Goal: Entertainment & Leisure: Consume media (video, audio)

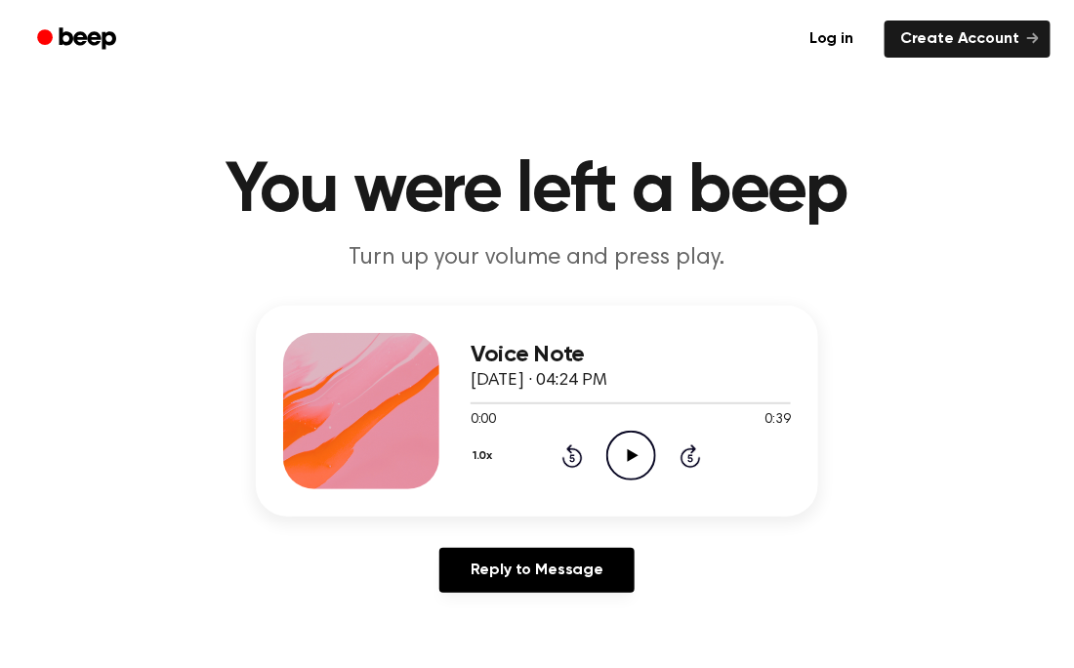
click at [630, 472] on icon "Play Audio" at bounding box center [631, 456] width 50 height 50
click at [637, 463] on icon "Play Audio" at bounding box center [631, 456] width 50 height 50
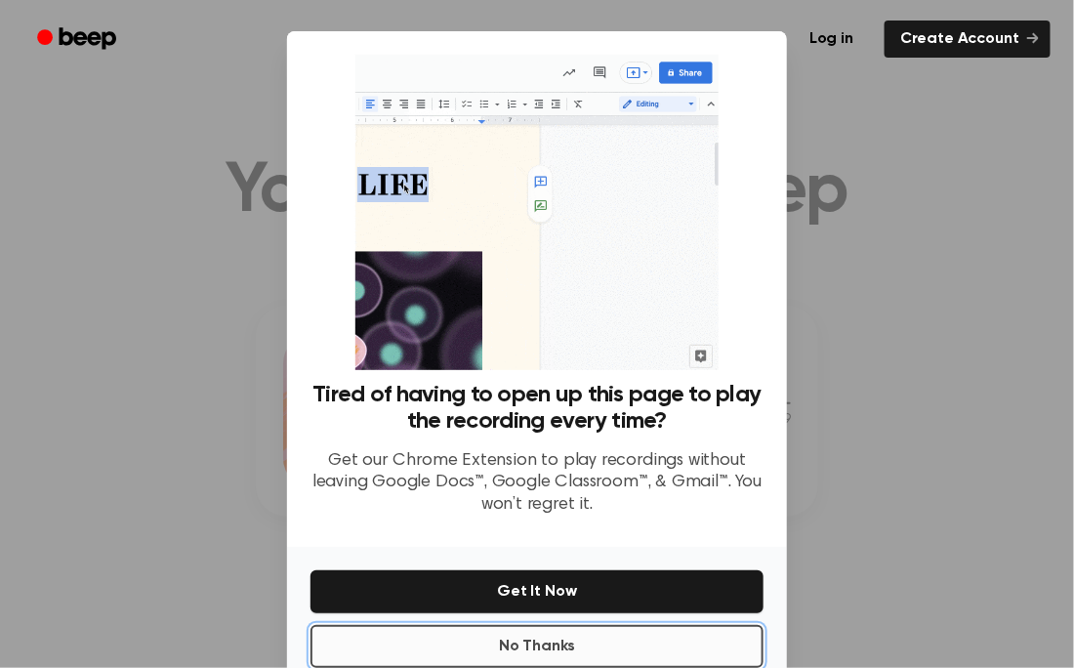
click at [623, 634] on button "No Thanks" at bounding box center [537, 646] width 453 height 43
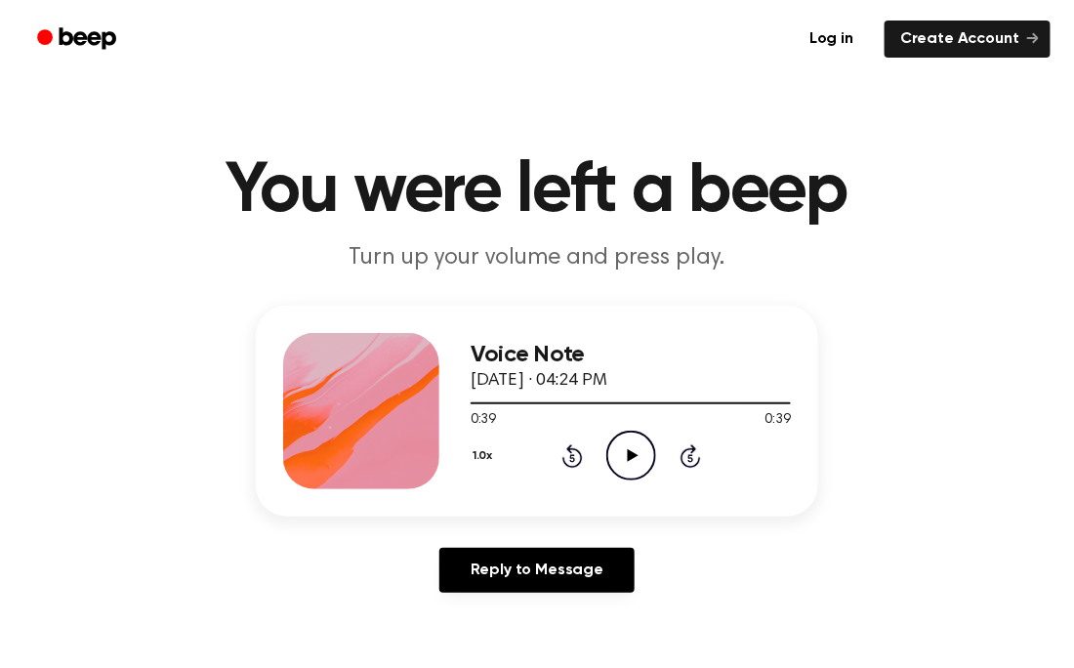
click at [632, 455] on icon at bounding box center [632, 455] width 11 height 13
click at [638, 458] on icon "Play Audio" at bounding box center [631, 456] width 50 height 50
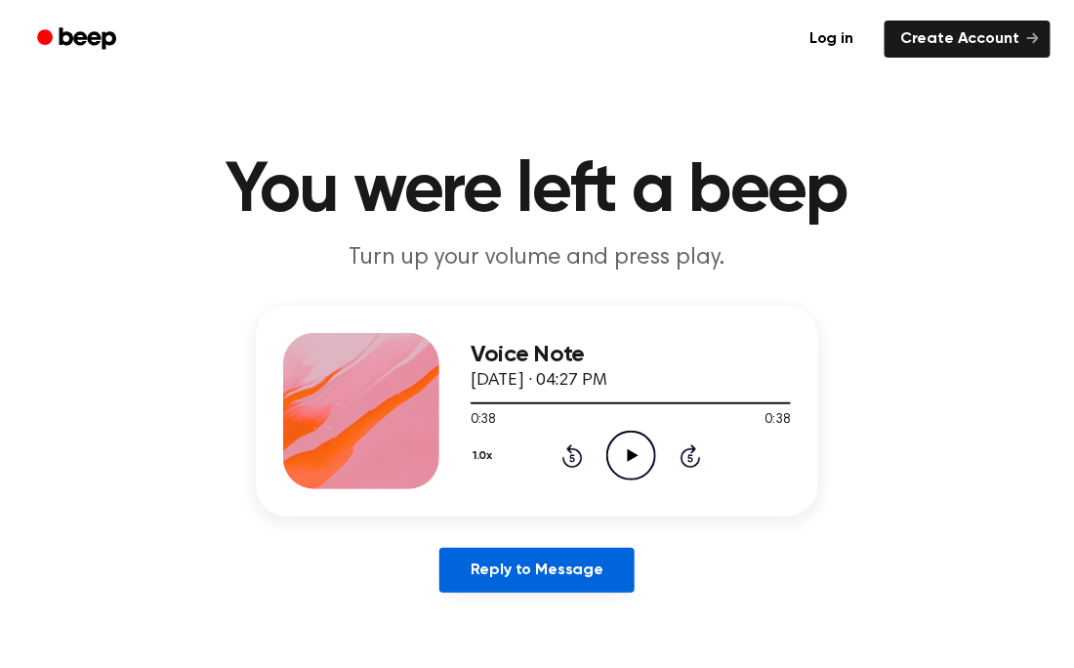
click at [613, 584] on link "Reply to Message" at bounding box center [536, 570] width 195 height 45
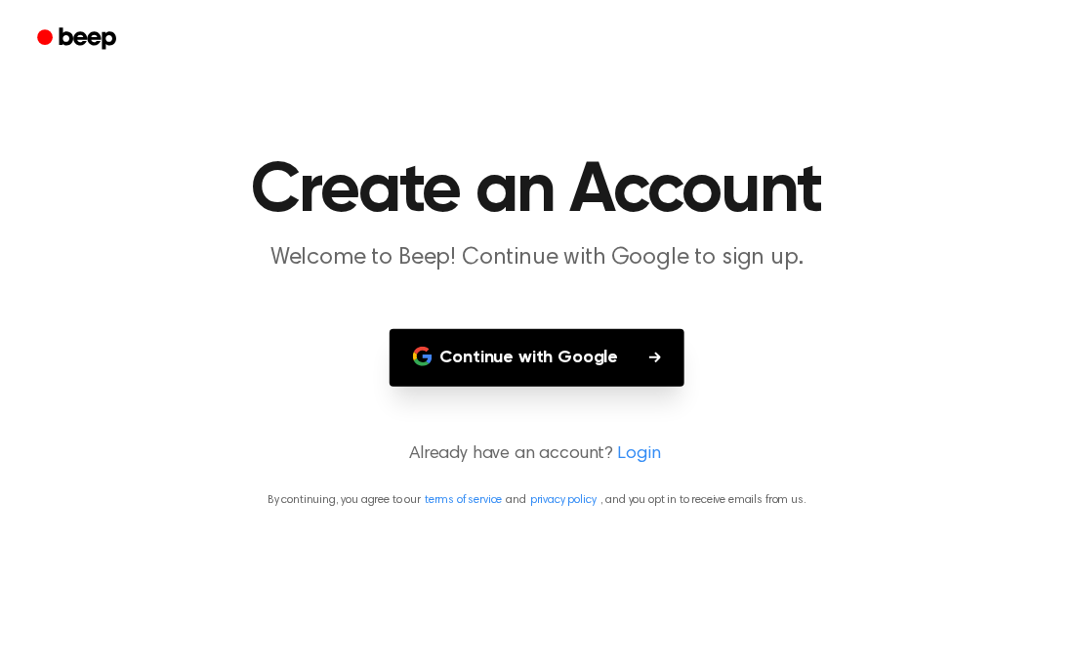
click at [539, 357] on button "Continue with Google" at bounding box center [538, 358] width 296 height 58
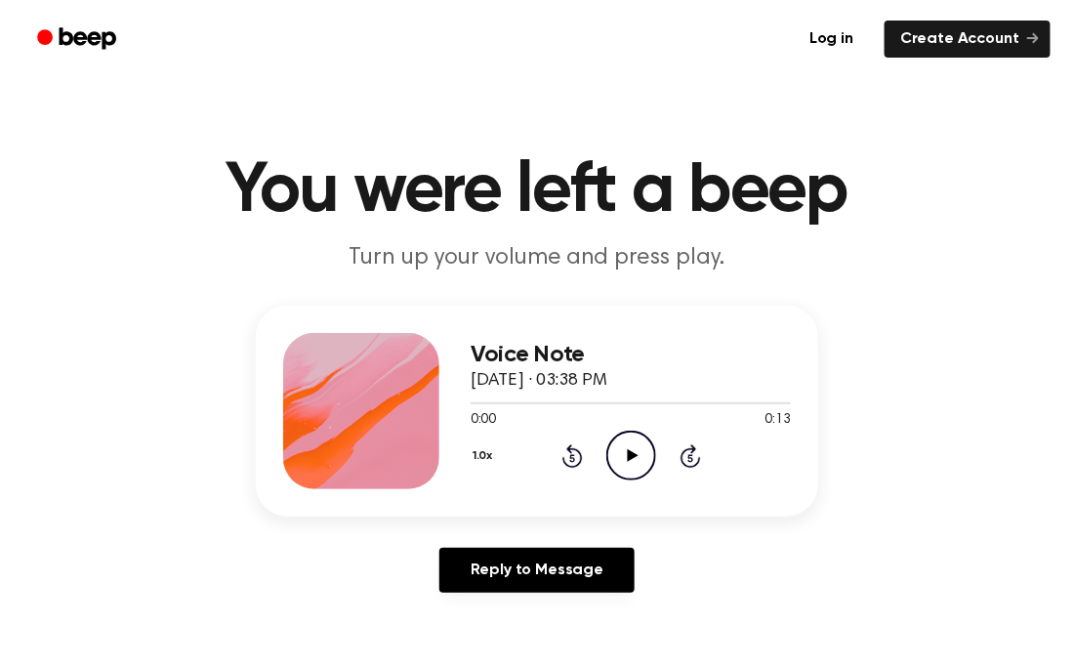
click at [637, 448] on icon "Play Audio" at bounding box center [631, 456] width 50 height 50
click at [641, 456] on icon "Play Audio" at bounding box center [631, 456] width 50 height 50
click at [643, 459] on icon "Play Audio" at bounding box center [631, 456] width 50 height 50
click at [693, 469] on div "1.0x Rewind 5 seconds Play Audio Skip 5 seconds" at bounding box center [631, 456] width 320 height 50
click at [689, 460] on icon at bounding box center [690, 458] width 5 height 8
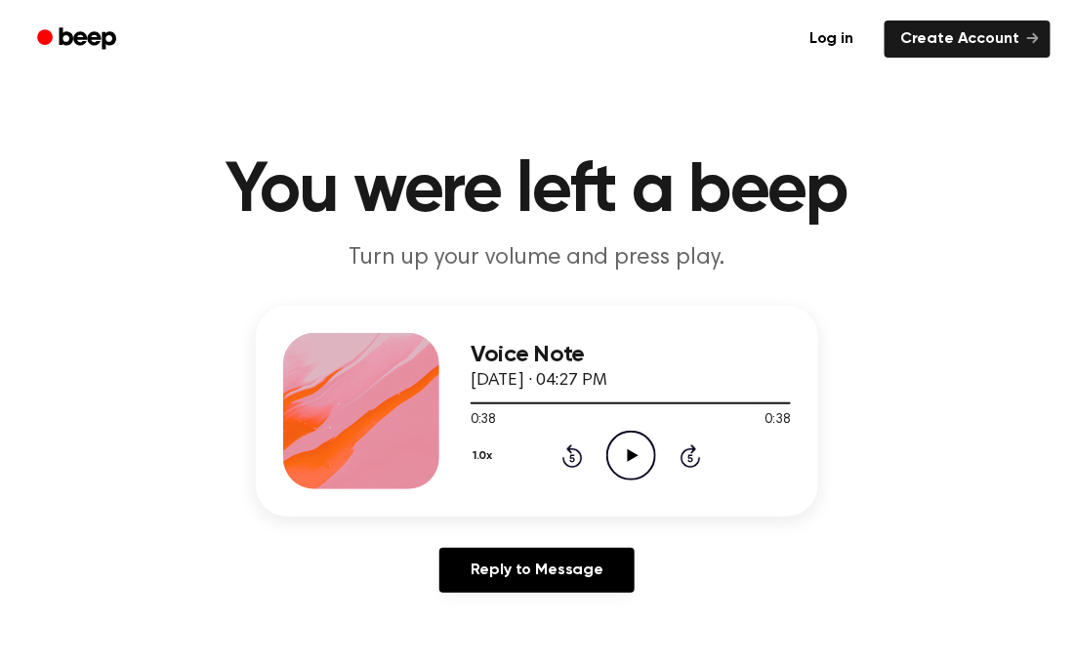
click at [586, 466] on div "1.0x Rewind 5 seconds Play Audio Skip 5 seconds" at bounding box center [631, 456] width 320 height 50
click at [571, 446] on icon at bounding box center [573, 455] width 21 height 23
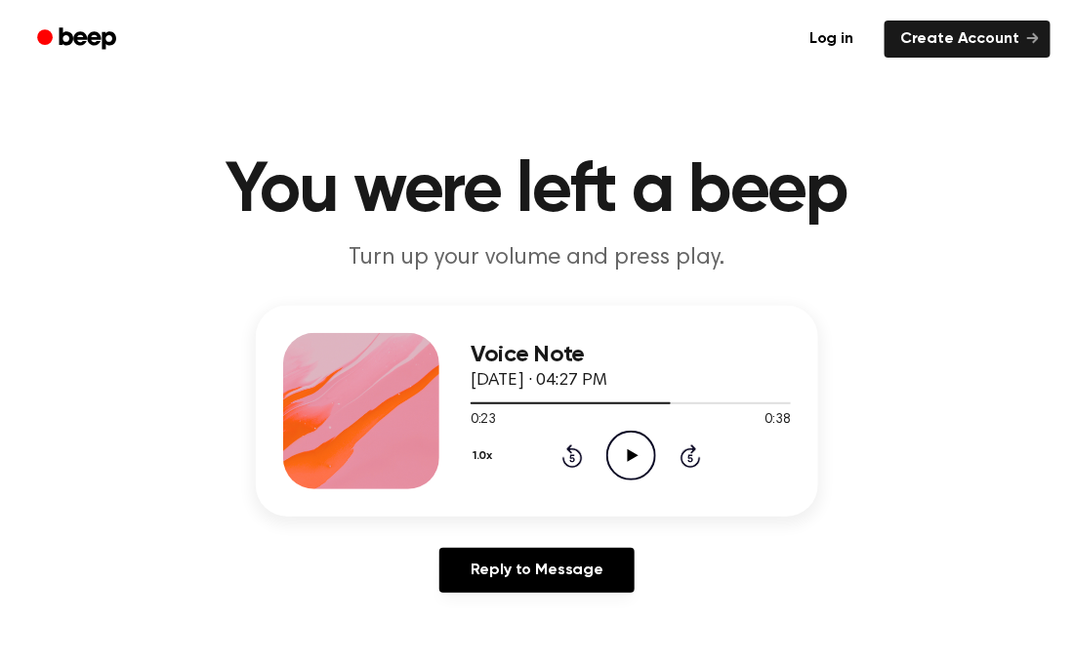
click at [571, 446] on icon at bounding box center [573, 455] width 21 height 23
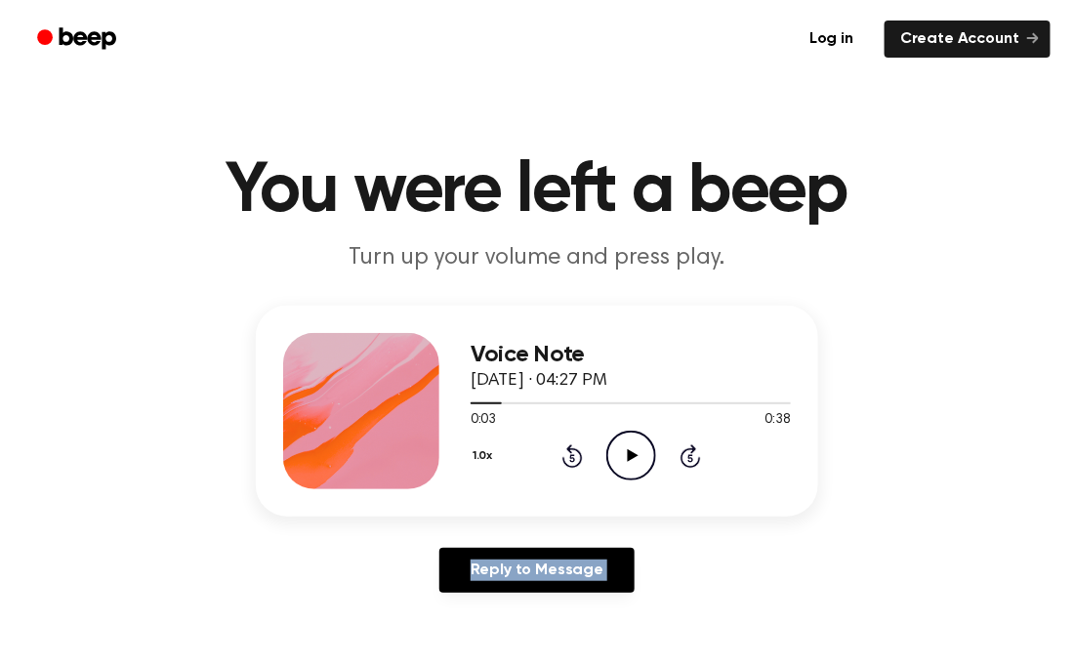
click at [571, 446] on icon at bounding box center [573, 455] width 21 height 23
click at [571, 447] on icon at bounding box center [573, 455] width 21 height 23
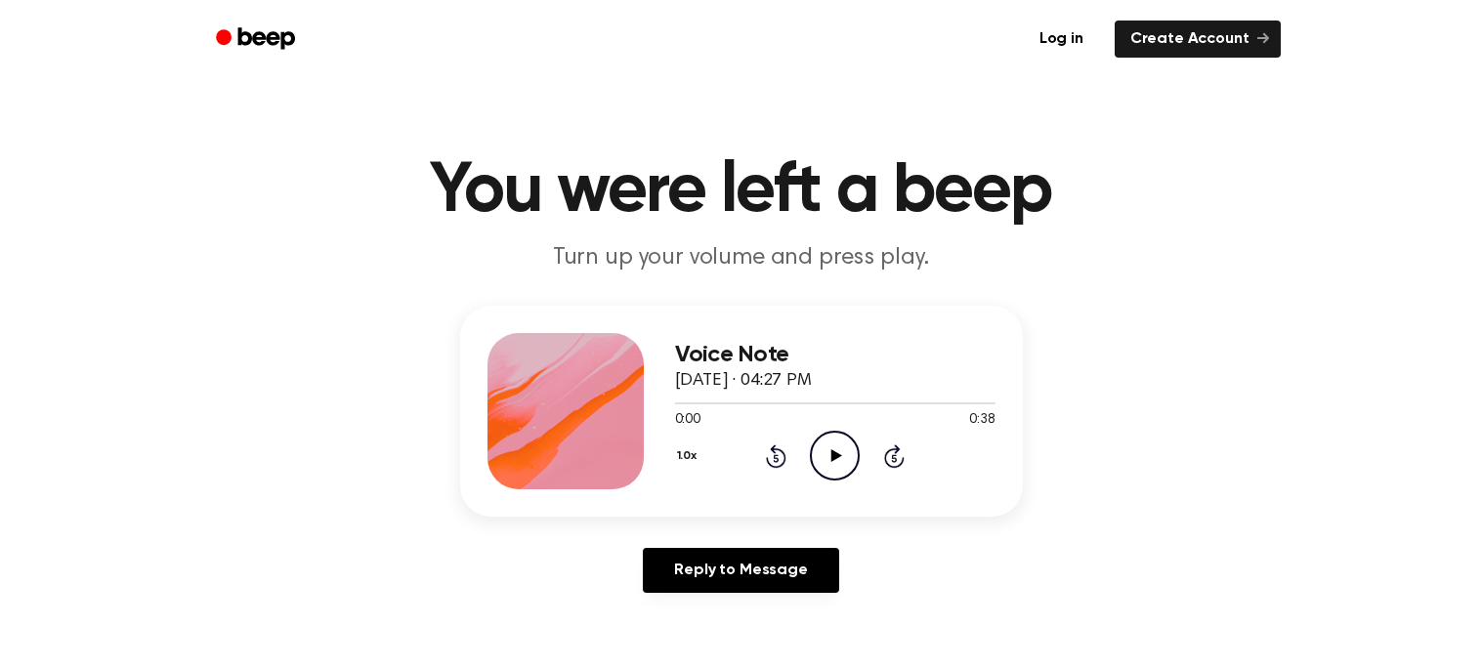
click at [855, 460] on icon "Play Audio" at bounding box center [835, 456] width 50 height 50
click at [784, 456] on icon at bounding box center [776, 455] width 21 height 23
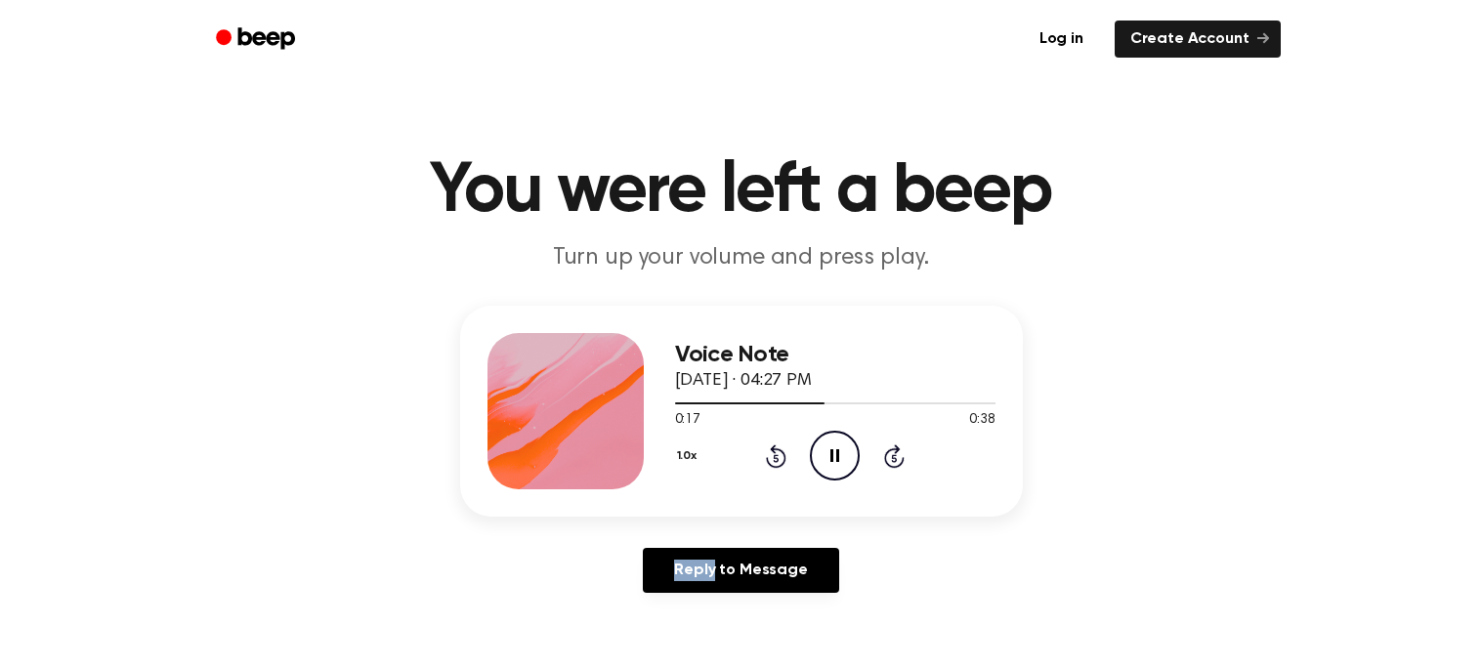
click at [784, 456] on icon at bounding box center [776, 455] width 21 height 23
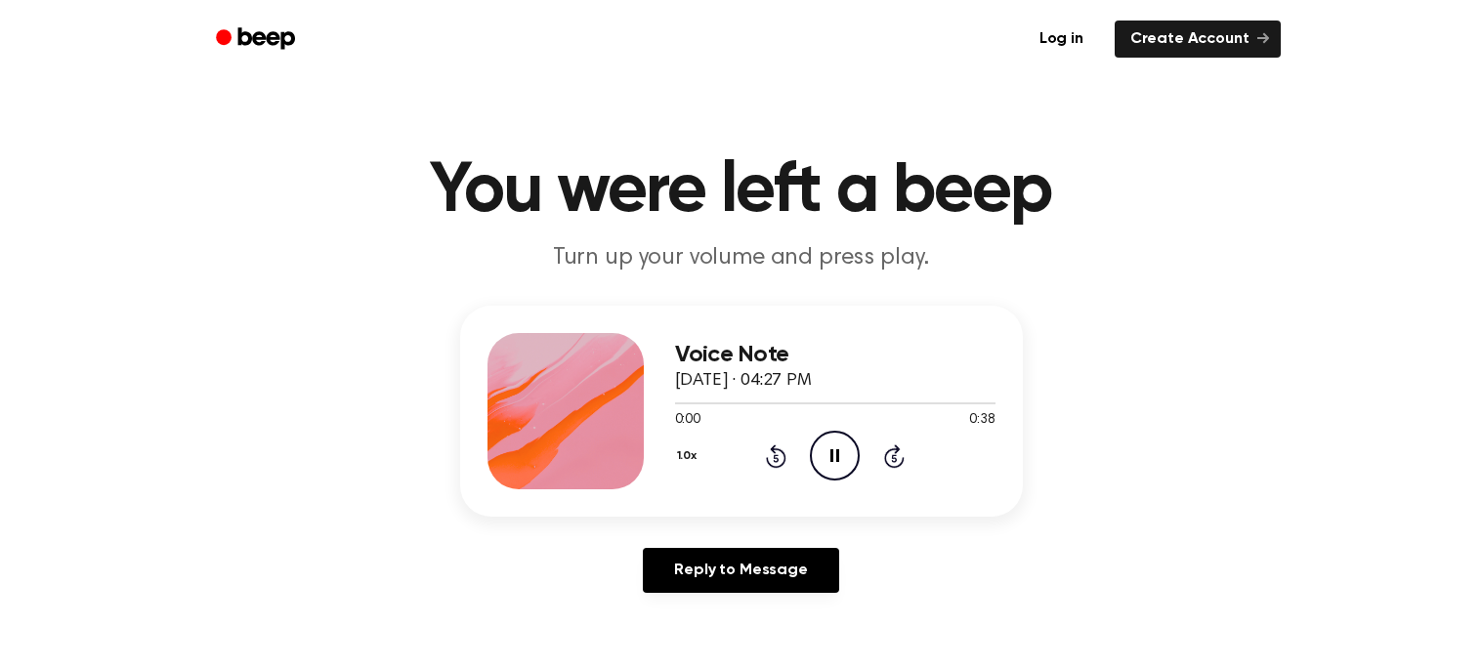
click at [784, 456] on icon at bounding box center [776, 455] width 21 height 23
click at [828, 458] on icon "Pause Audio" at bounding box center [835, 456] width 50 height 50
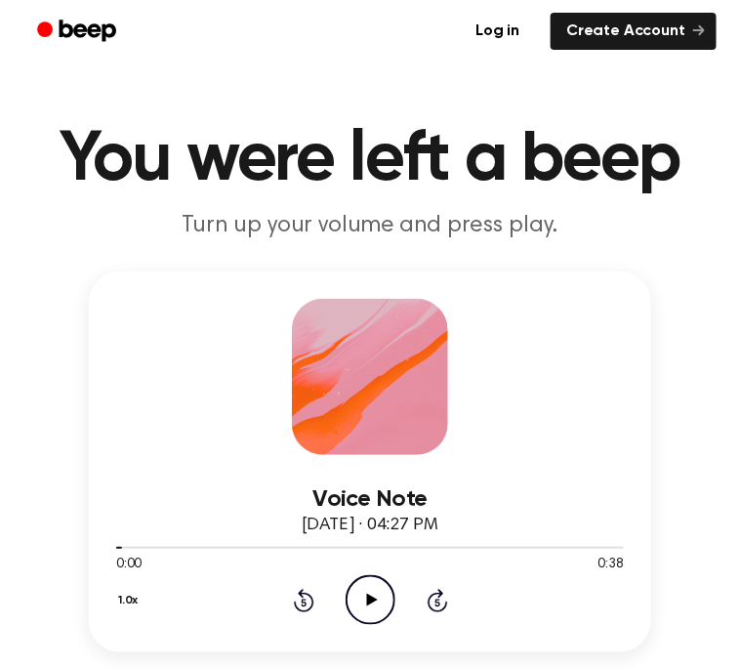
click at [373, 601] on icon at bounding box center [371, 600] width 11 height 13
click at [304, 599] on icon at bounding box center [303, 603] width 5 height 8
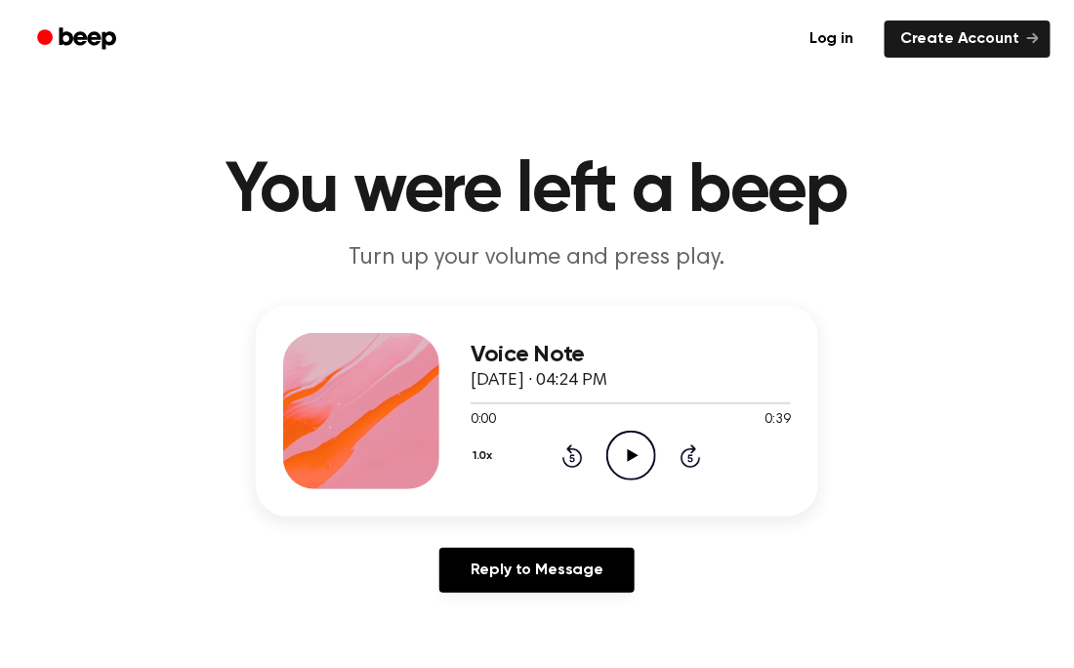
click at [635, 467] on icon "Play Audio" at bounding box center [631, 456] width 50 height 50
click at [635, 464] on icon "Play Audio" at bounding box center [631, 456] width 50 height 50
click at [712, 448] on div "1.0x Rewind 5 seconds Pause Audio Skip 5 seconds" at bounding box center [631, 456] width 320 height 50
click at [625, 457] on icon "Pause Audio" at bounding box center [631, 456] width 50 height 50
drag, startPoint x: 526, startPoint y: 406, endPoint x: 425, endPoint y: 410, distance: 101.6
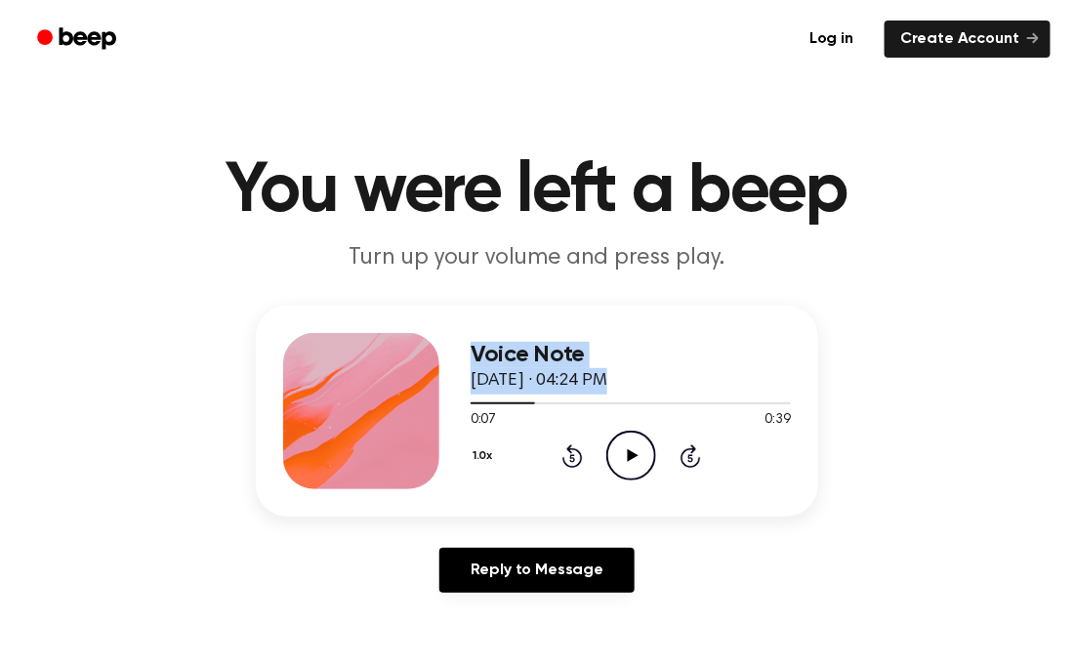
click at [425, 410] on div "Voice Note [DATE] · 04:24 PM 0:07 0:39 Your browser does not support the [objec…" at bounding box center [537, 411] width 563 height 211
click at [570, 457] on icon at bounding box center [571, 458] width 5 height 8
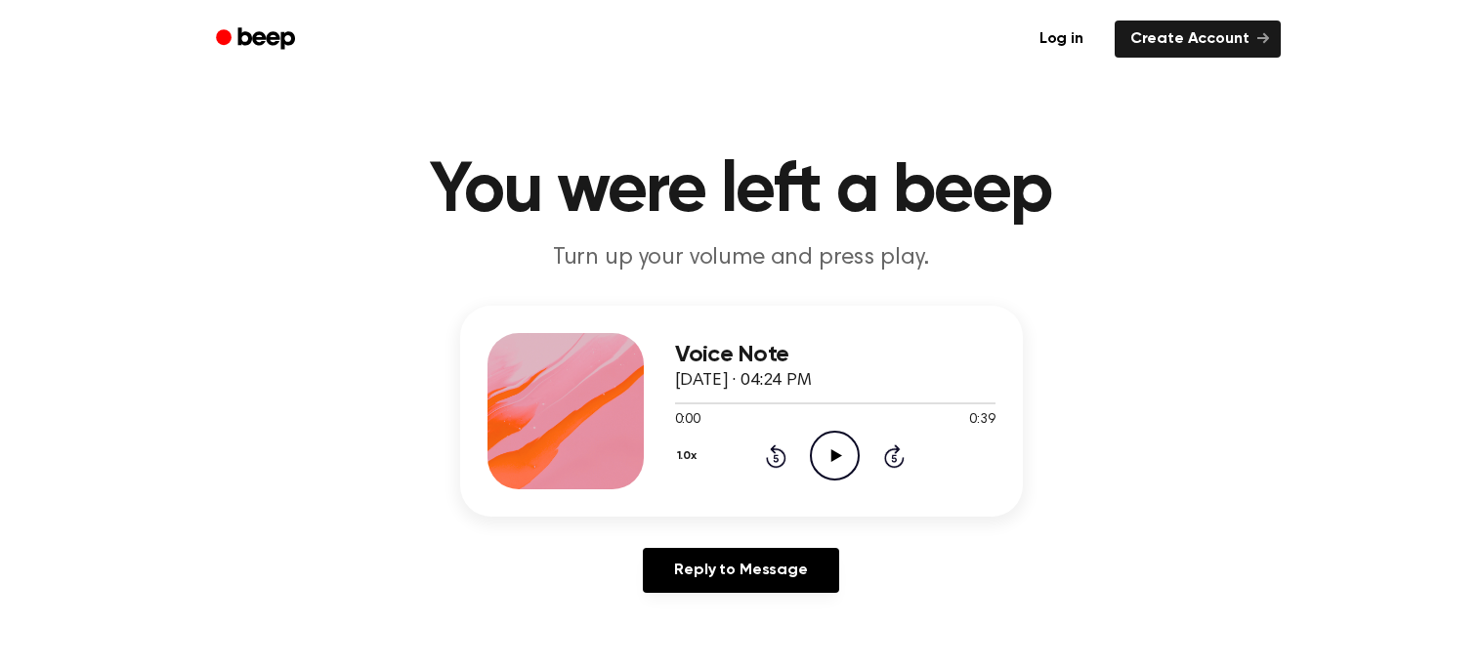
click at [831, 455] on icon at bounding box center [836, 455] width 11 height 13
click at [782, 460] on icon at bounding box center [776, 455] width 21 height 23
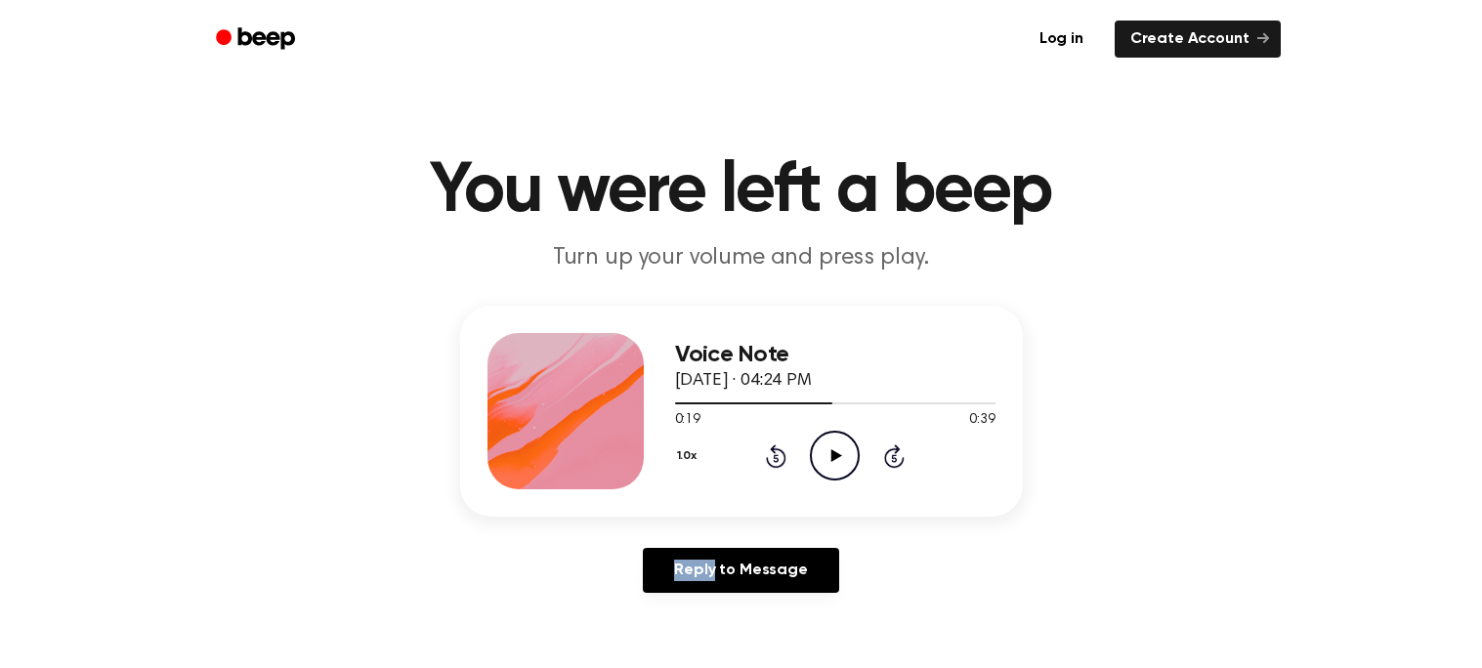
click at [782, 460] on icon at bounding box center [776, 455] width 21 height 23
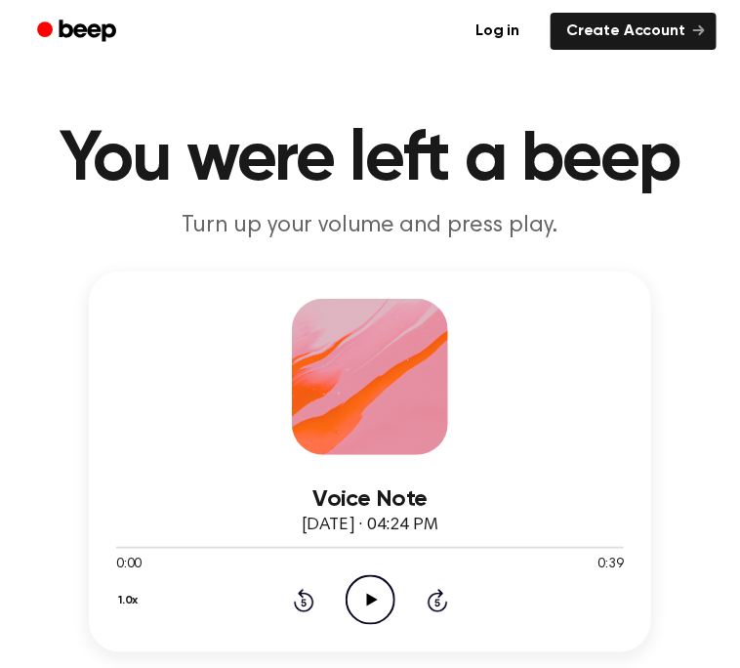
click at [370, 603] on icon at bounding box center [371, 600] width 11 height 13
click at [306, 610] on icon at bounding box center [304, 600] width 21 height 23
